Goal: Find specific page/section: Find specific page/section

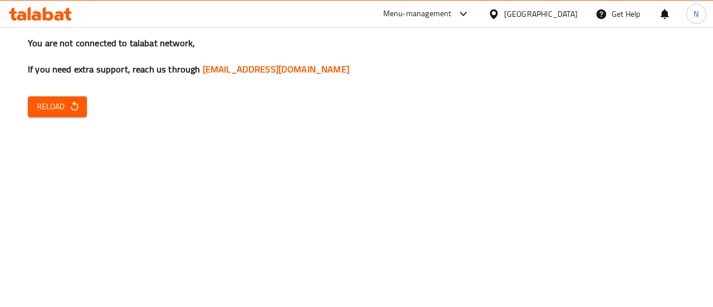
click at [645, 176] on div "You are not connected to talabat network, If you need extra support, reach us t…" at bounding box center [356, 153] width 713 height 307
click at [30, 9] on icon at bounding box center [29, 13] width 3 height 13
